Goal: Obtain resource: Download file/media

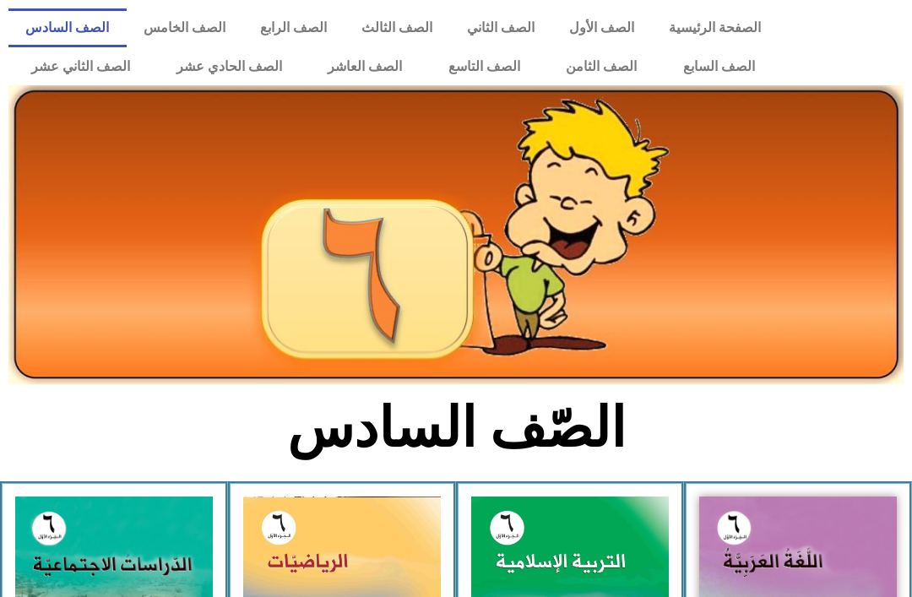
click at [725, 22] on link "الصفحة الرئيسية" at bounding box center [714, 27] width 127 height 39
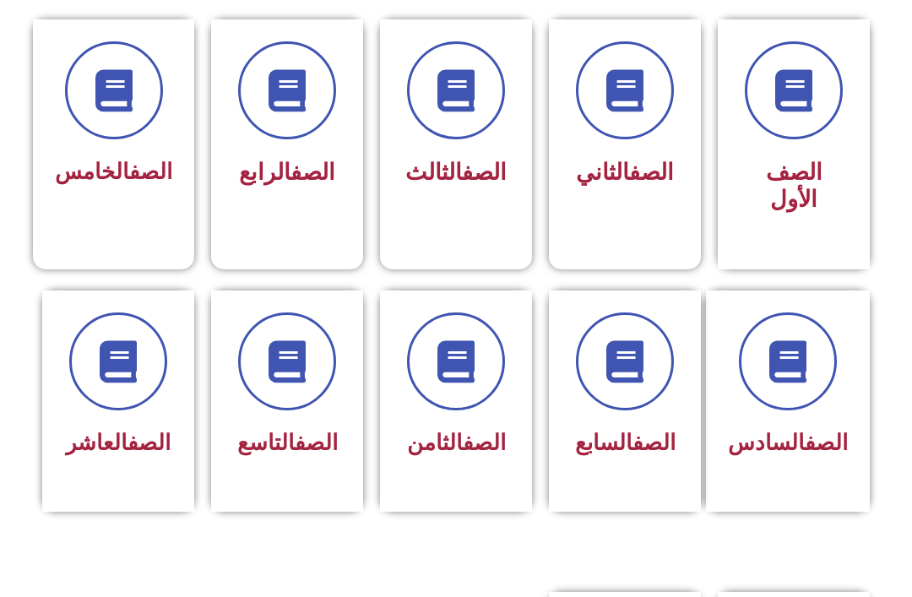
scroll to position [454, 0]
click at [633, 345] on icon at bounding box center [625, 361] width 42 height 42
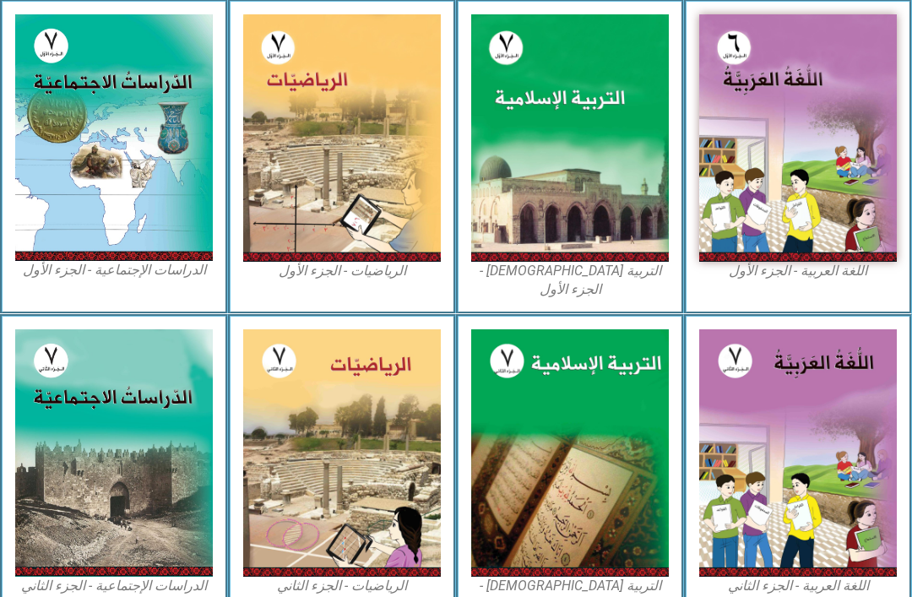
scroll to position [475, 0]
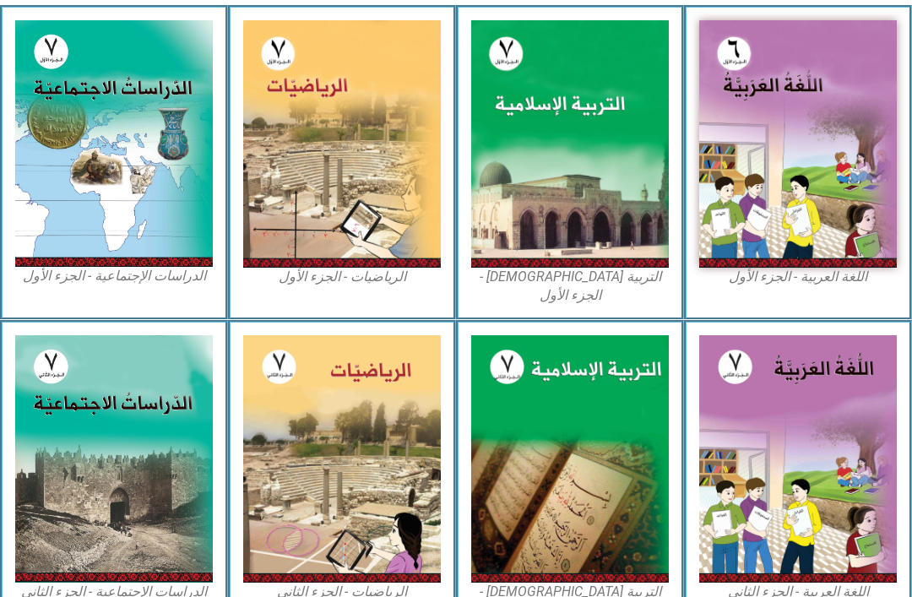
click at [588, 148] on img at bounding box center [570, 143] width 198 height 247
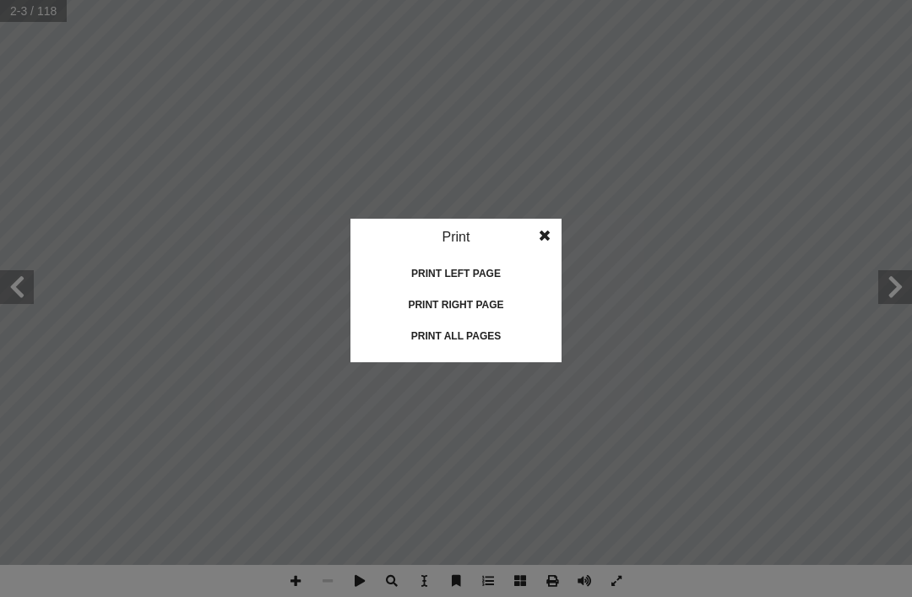
click at [500, 329] on div "Print all pages" at bounding box center [456, 336] width 169 height 27
